Goal: Task Accomplishment & Management: Use online tool/utility

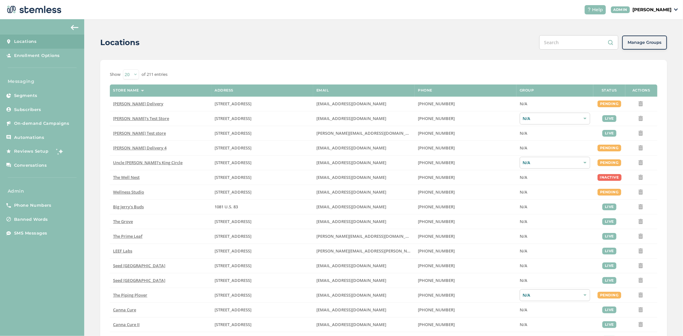
click at [664, 6] on p "[PERSON_NAME]" at bounding box center [651, 9] width 39 height 7
click at [647, 45] on span "Impersonate" at bounding box center [654, 46] width 31 height 6
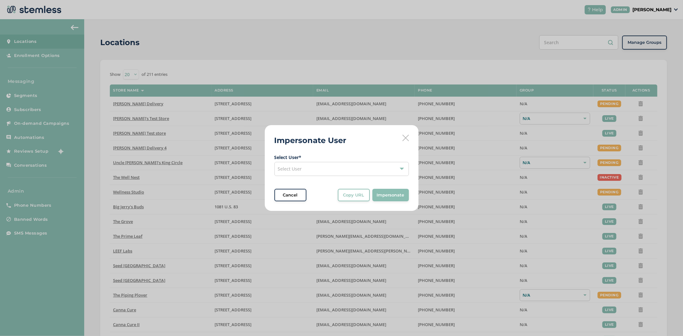
click at [285, 173] on div "Select User" at bounding box center [341, 169] width 134 height 14
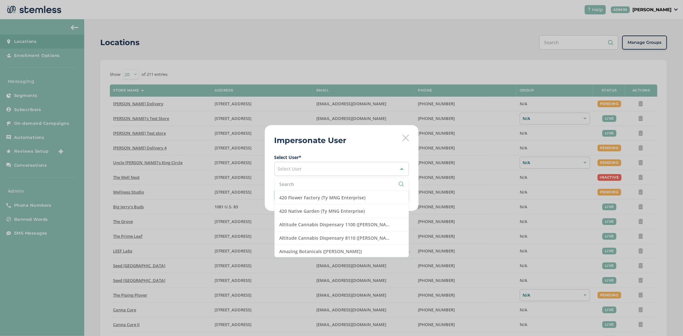
click at [295, 177] on span "Select User * Select User 420 Flower Factory (Ty MNG Enterprise) 420 Native Gar…" at bounding box center [341, 178] width 134 height 48
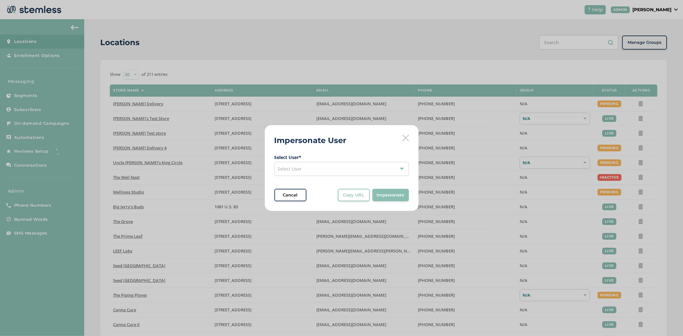
click at [292, 182] on span "Select User * Select User Cancel Copy URL Copy URL to clipboard, then paste it …" at bounding box center [341, 178] width 134 height 48
click at [299, 170] on span "Select User" at bounding box center [290, 169] width 24 height 6
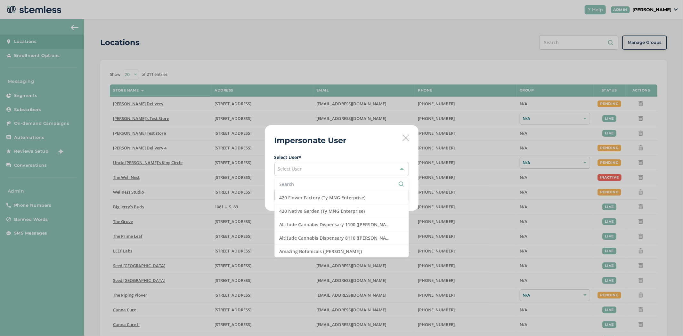
click at [296, 183] on input "text" at bounding box center [342, 184] width 124 height 7
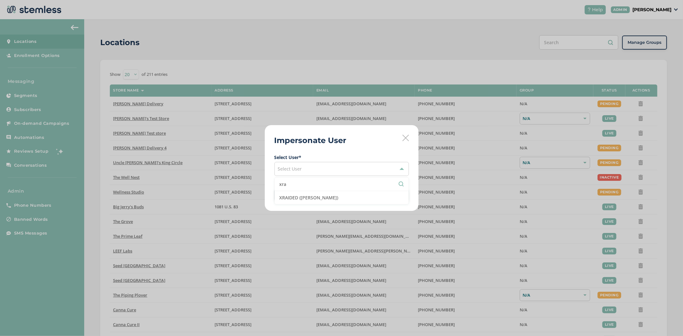
type input "xra"
click at [290, 197] on li "XRAIDED ([PERSON_NAME])" at bounding box center [342, 197] width 134 height 13
click at [396, 194] on span "Impersonate" at bounding box center [391, 195] width 28 height 6
